Goal: Contribute content: Contribute content

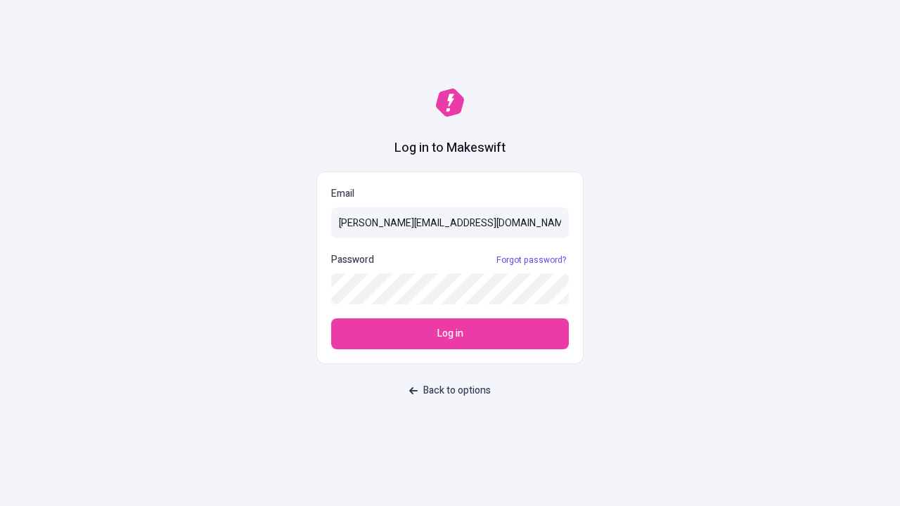
type input "sasha+test-ui@makeswift.com"
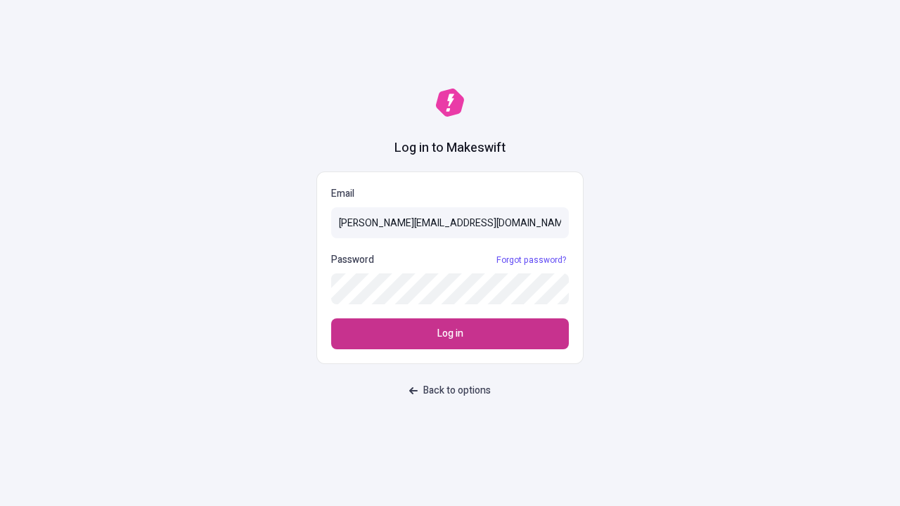
click at [450, 334] on span "Log in" at bounding box center [450, 333] width 26 height 15
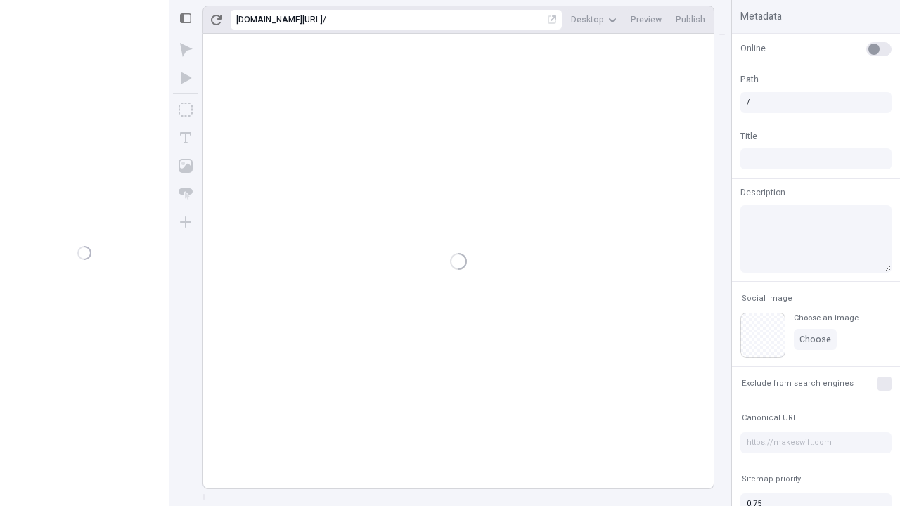
type input "/deep-link-tenuis"
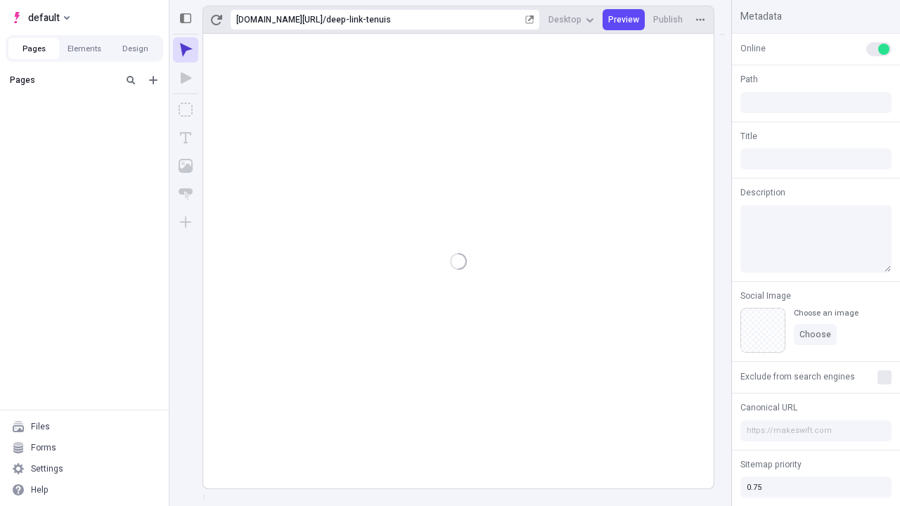
type input "/deep-link-tenuis"
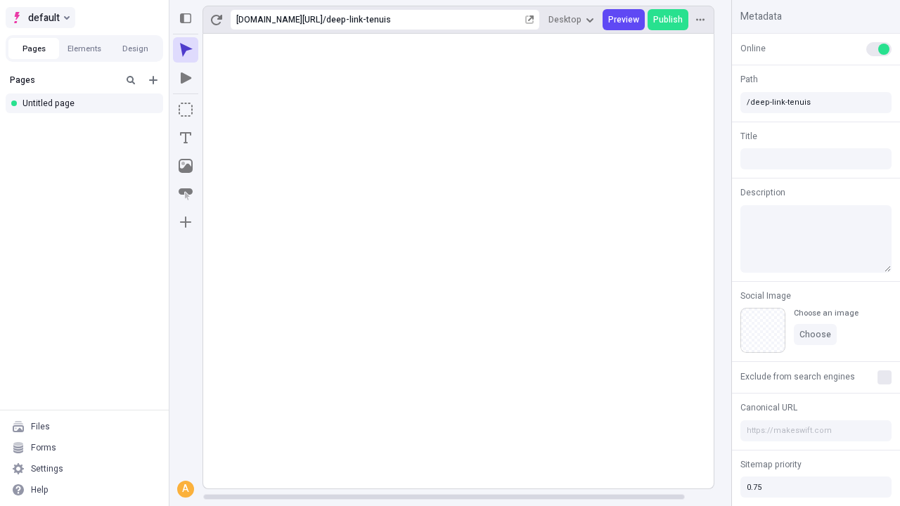
click at [39, 18] on span "default" at bounding box center [44, 17] width 32 height 17
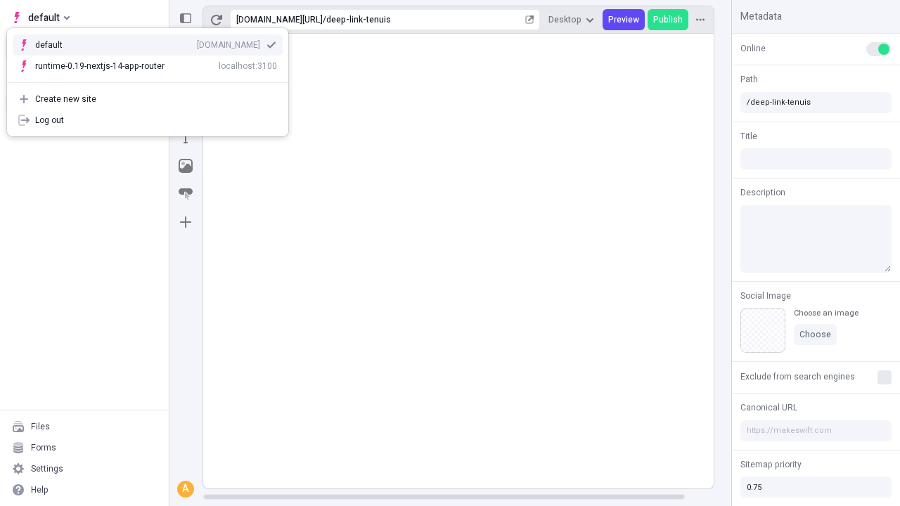
click at [197, 42] on div "[DOMAIN_NAME]" at bounding box center [228, 44] width 63 height 11
click at [153, 80] on icon "Add new" at bounding box center [153, 80] width 8 height 8
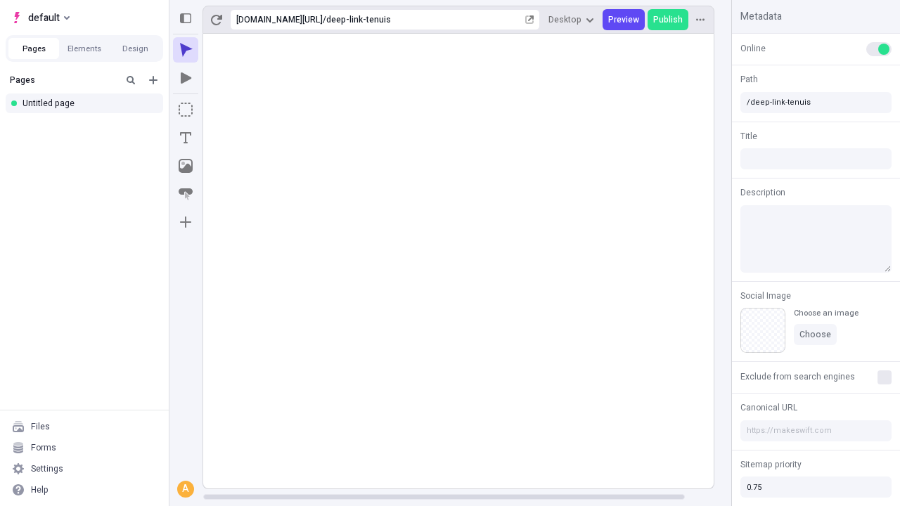
click at [89, 126] on div "Blank page" at bounding box center [88, 128] width 135 height 21
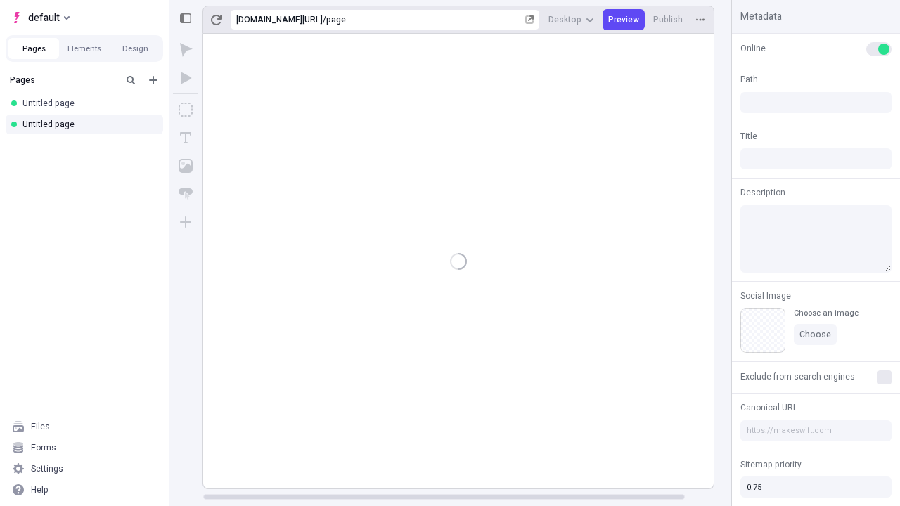
type input "/page"
click at [186, 110] on icon "Box" at bounding box center [186, 110] width 14 height 14
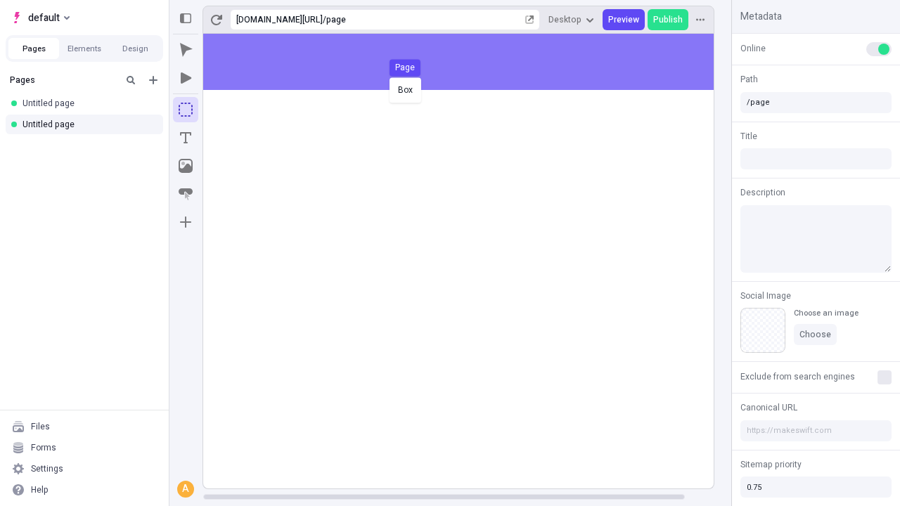
click at [472, 62] on div "Box Page" at bounding box center [450, 253] width 900 height 506
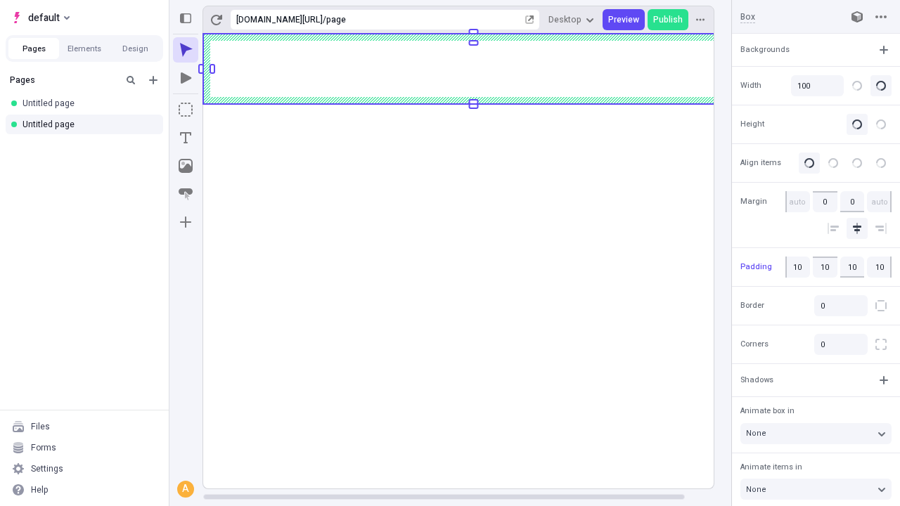
click at [186, 166] on icon "Image" at bounding box center [186, 166] width 14 height 14
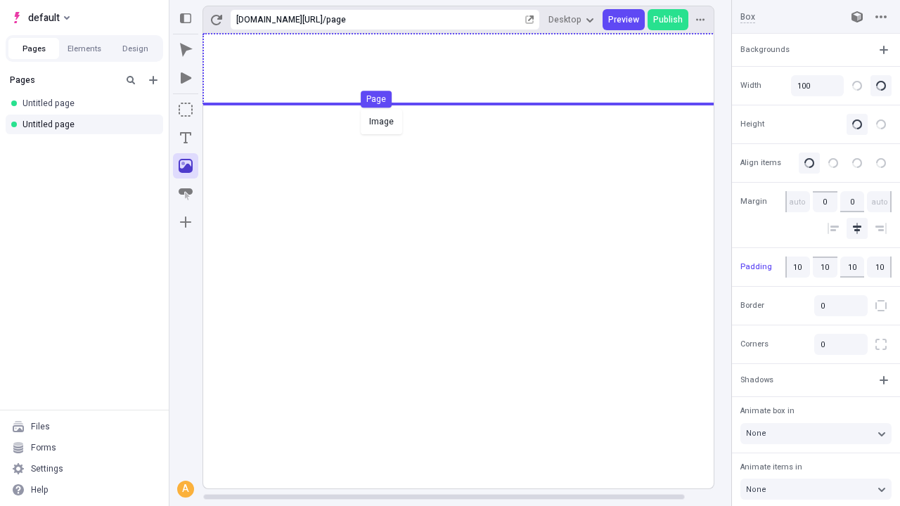
click at [472, 69] on div "Image Page" at bounding box center [450, 253] width 900 height 506
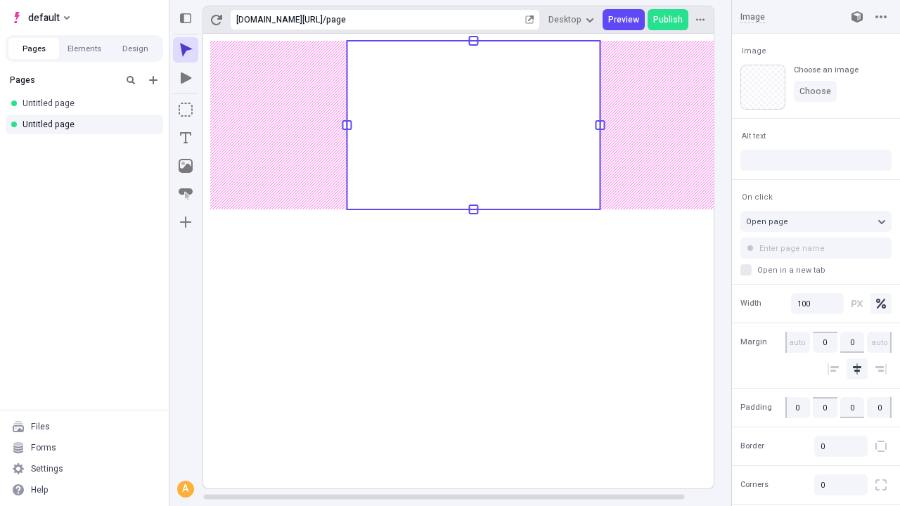
click at [186, 138] on icon "Text" at bounding box center [185, 137] width 11 height 11
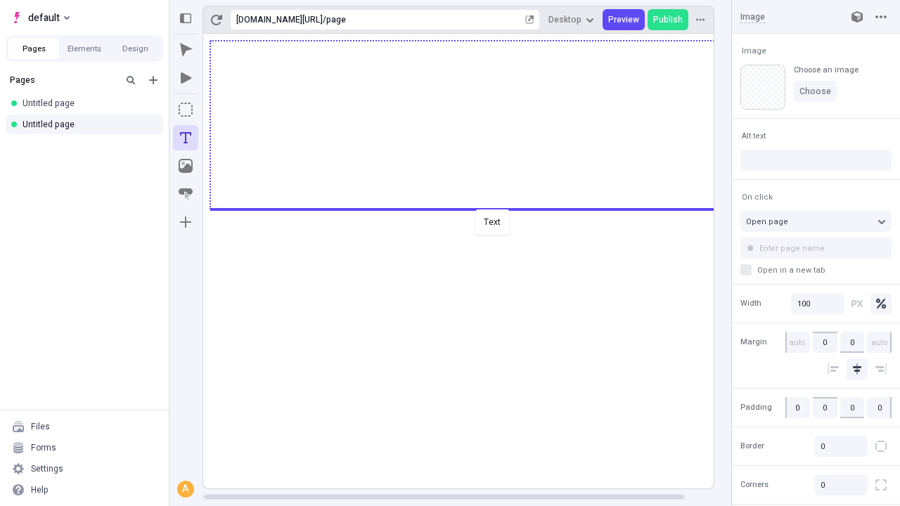
click at [472, 208] on div "Text" at bounding box center [450, 253] width 900 height 506
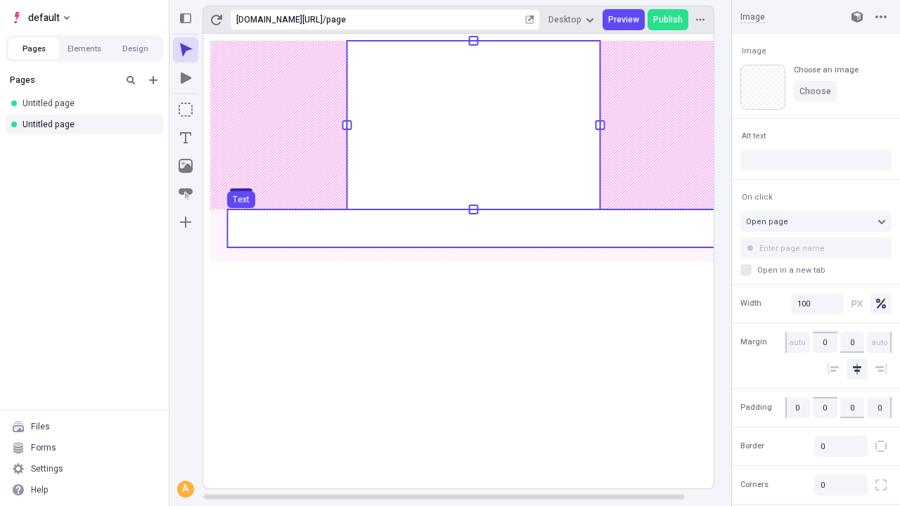
click at [472, 228] on use at bounding box center [473, 228] width 492 height 38
click at [472, 228] on rect at bounding box center [473, 261] width 541 height 455
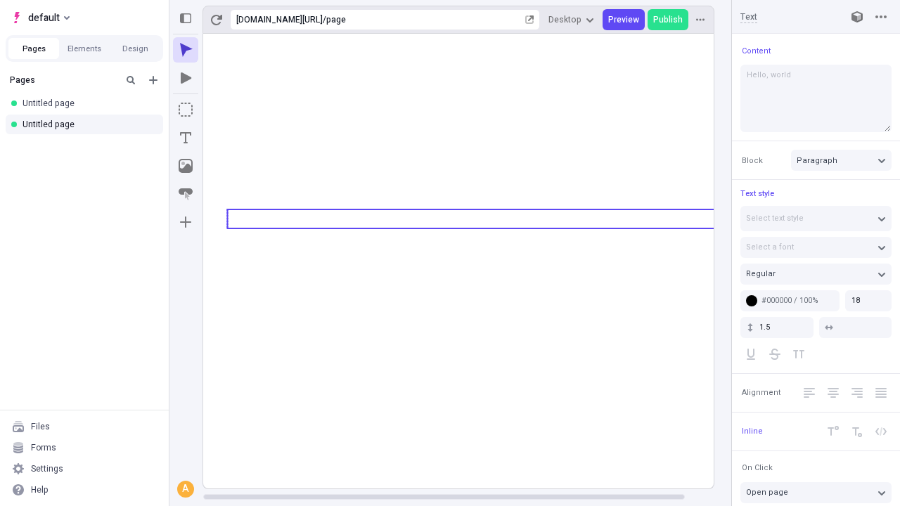
type textarea "Hello, world!"
click at [186, 166] on icon "Image" at bounding box center [186, 166] width 14 height 14
